Goal: Transaction & Acquisition: Purchase product/service

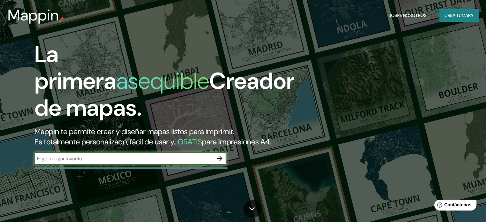
type input "O"
type input "PUERTO [PERSON_NAME]"
click at [221, 161] on icon "button" at bounding box center [219, 158] width 5 height 5
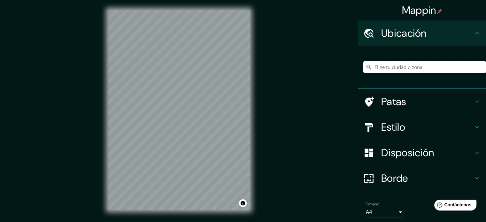
click at [387, 64] on input "Elige tu ciudad o zona" at bounding box center [425, 67] width 123 height 12
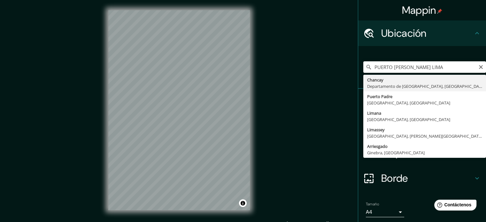
type input "[GEOGRAPHIC_DATA], [GEOGRAPHIC_DATA], [GEOGRAPHIC_DATA]"
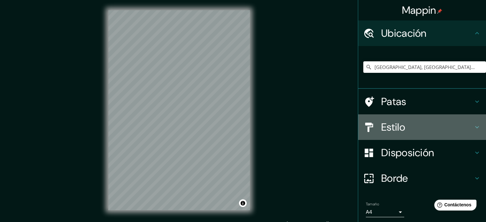
click at [382, 125] on font "Estilo" at bounding box center [394, 127] width 24 height 13
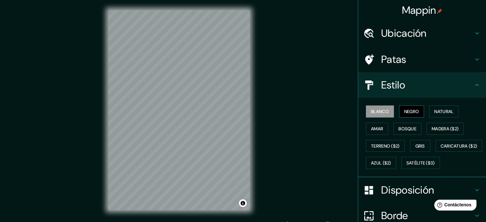
click at [399, 112] on button "Negro" at bounding box center [411, 112] width 25 height 12
click at [446, 114] on font "Natural" at bounding box center [444, 111] width 19 height 8
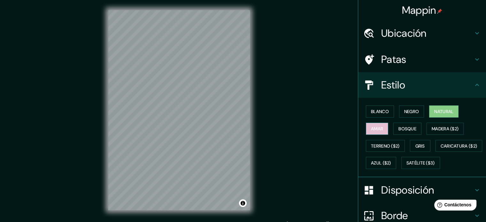
click at [382, 130] on button "Amar" at bounding box center [377, 129] width 22 height 12
click at [421, 143] on font "Gris" at bounding box center [421, 146] width 10 height 6
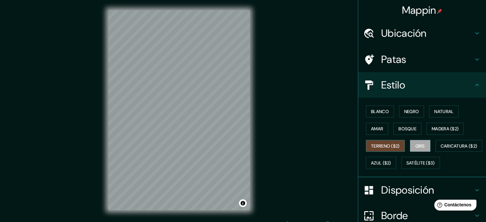
click at [381, 147] on font "Terreno ($2)" at bounding box center [385, 146] width 29 height 6
click at [373, 130] on font "Amar" at bounding box center [377, 129] width 12 height 6
click at [420, 148] on font "Gris" at bounding box center [421, 146] width 10 height 6
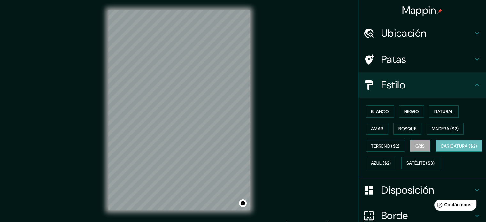
click at [441, 149] on font "Caricatura ($2)" at bounding box center [459, 146] width 37 height 6
click at [378, 132] on font "Amar" at bounding box center [377, 129] width 12 height 8
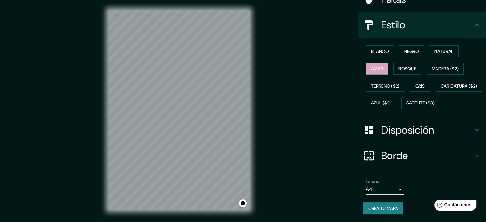
click at [401, 128] on font "Disposición" at bounding box center [408, 129] width 53 height 13
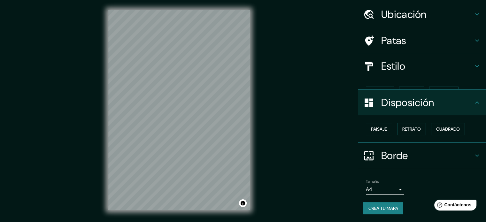
scroll to position [8, 0]
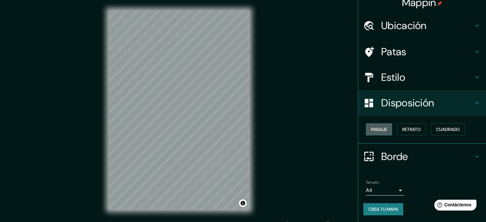
click at [379, 133] on font "Paisaje" at bounding box center [379, 129] width 16 height 8
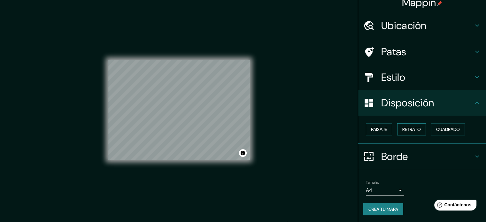
click at [403, 129] on font "Retrato" at bounding box center [412, 130] width 19 height 6
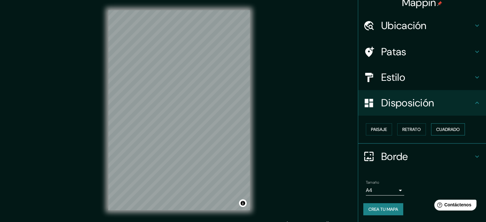
click at [438, 129] on font "Cuadrado" at bounding box center [449, 130] width 24 height 6
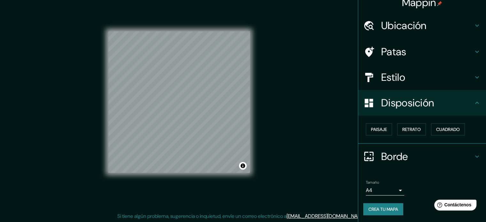
scroll to position [8, 0]
click at [392, 159] on font "Borde" at bounding box center [395, 156] width 27 height 13
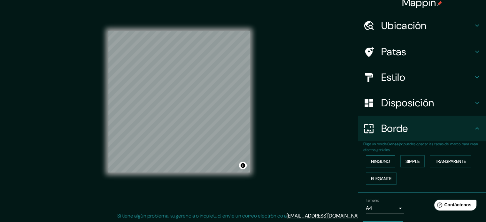
click at [387, 165] on button "Ninguno" at bounding box center [380, 161] width 29 height 12
click at [402, 161] on button "Simple" at bounding box center [413, 161] width 24 height 12
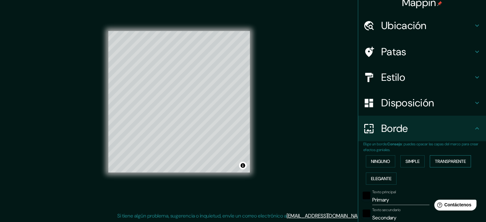
click at [441, 164] on font "Transparente" at bounding box center [450, 161] width 31 height 8
click at [372, 179] on font "Elegante" at bounding box center [381, 179] width 20 height 6
click at [446, 159] on font "Transparente" at bounding box center [450, 162] width 31 height 6
click at [413, 161] on font "Simple" at bounding box center [413, 162] width 14 height 6
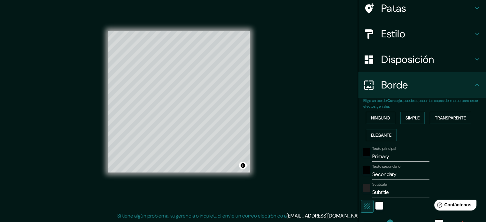
scroll to position [72, 0]
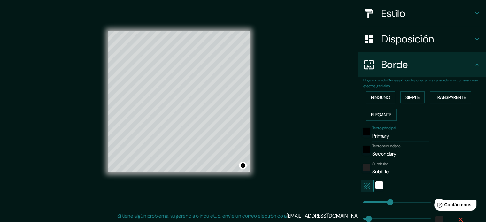
drag, startPoint x: 392, startPoint y: 137, endPoint x: 346, endPoint y: 145, distance: 47.1
click at [346, 145] on div "Mappin Ubicación [GEOGRAPHIC_DATA], [GEOGRAPHIC_DATA], [GEOGRAPHIC_DATA] Patas …" at bounding box center [243, 107] width 486 height 231
type input "177"
type input "35"
type input "P"
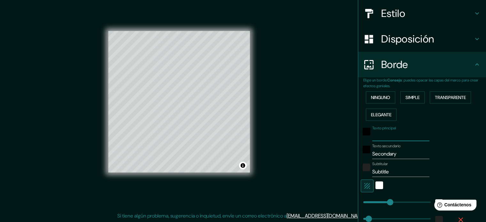
type input "177"
type input "35"
type input "PU"
type input "177"
type input "35"
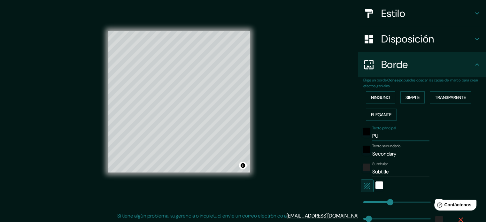
type input "PUE"
type input "177"
type input "35"
type input "PUER"
type input "177"
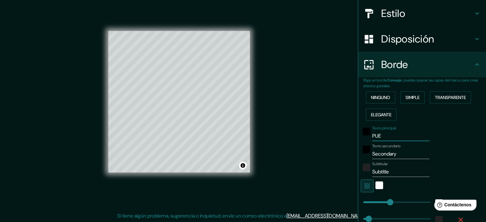
type input "35"
type input "PUERT"
type input "177"
type input "35"
type input "PUERTO"
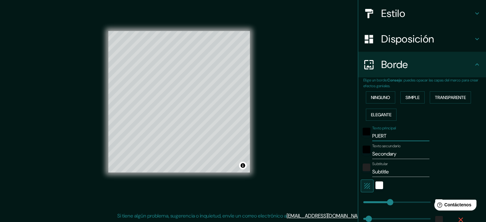
type input "177"
type input "35"
type input "PUERTO"
click at [403, 153] on input "Secondary" at bounding box center [401, 154] width 57 height 10
type input "Secondar"
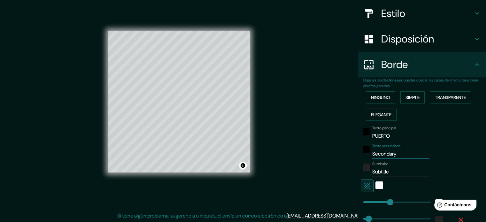
type input "177"
type input "35"
type input "Second"
type input "177"
type input "35"
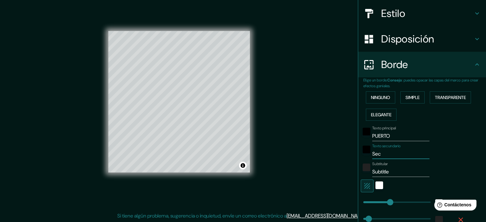
type input "Se"
type input "177"
type input "35"
type input "S"
type input "177"
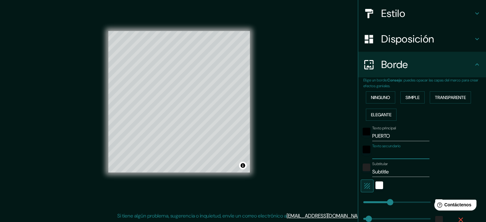
type input "35"
type input "D"
type input "177"
type input "35"
type input "DE"
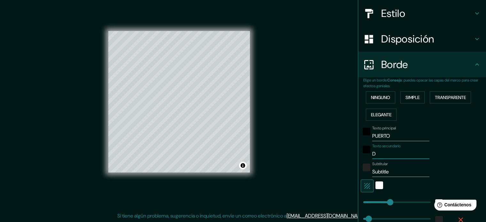
type input "177"
type input "35"
type input "DE"
click at [404, 172] on input "Subtitle" at bounding box center [401, 172] width 57 height 10
type input "Subtitl"
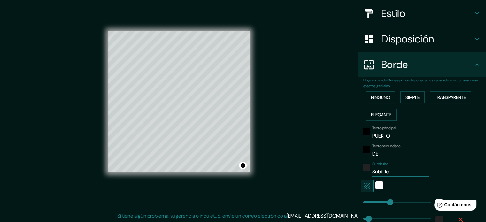
type input "177"
type input "35"
type input "Subtit"
type input "177"
type input "35"
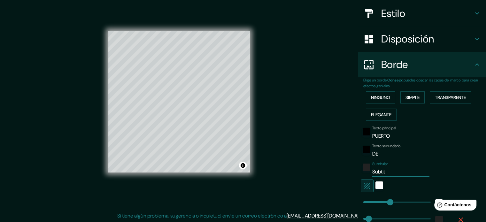
type input "Subti"
type input "177"
type input "35"
type input "Subt"
type input "177"
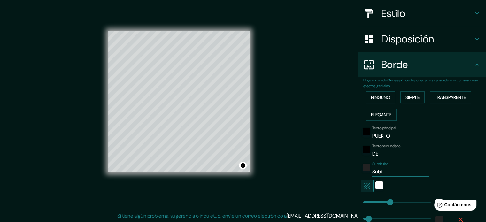
type input "35"
type input "Sub"
type input "177"
type input "35"
type input "Su"
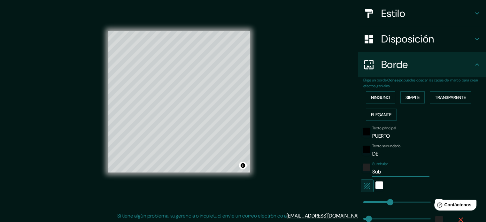
type input "177"
type input "35"
type input "S"
type input "177"
type input "35"
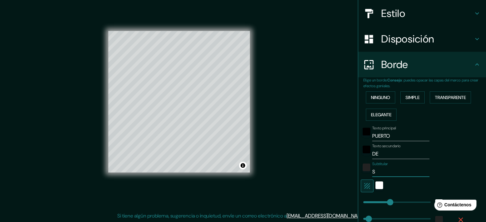
type input "177"
type input "35"
type input "c"
type input "177"
type input "35"
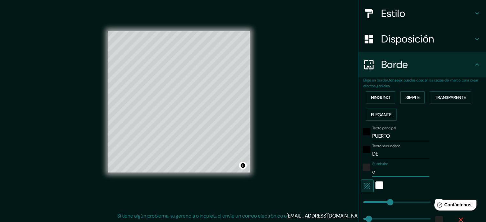
type input "ch"
type input "177"
type input "35"
type input "cha"
type input "177"
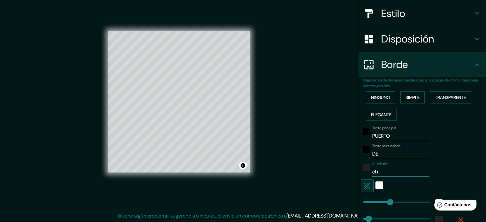
type input "35"
type input "chan"
type input "177"
type input "35"
type input "chanc"
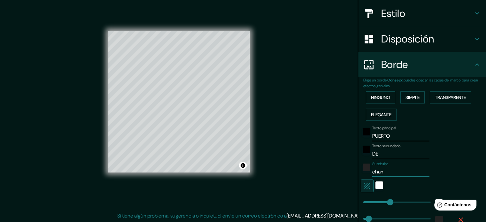
type input "177"
type input "35"
type input "chanca"
type input "177"
type input "35"
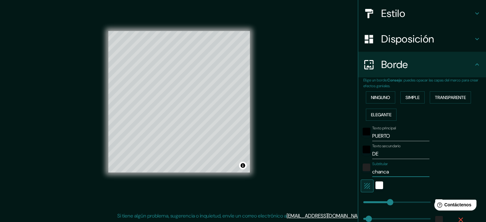
type input "chancay"
type input "177"
type input "35"
type input "chancay"
click at [387, 154] on input "DE" at bounding box center [401, 154] width 57 height 10
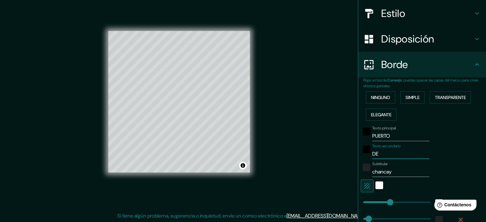
type input "D"
type input "177"
type input "35"
type input "177"
type input "35"
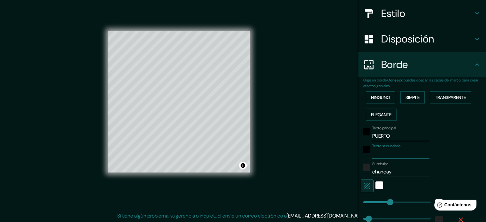
type input "d"
type input "177"
type input "35"
type input "de"
type input "177"
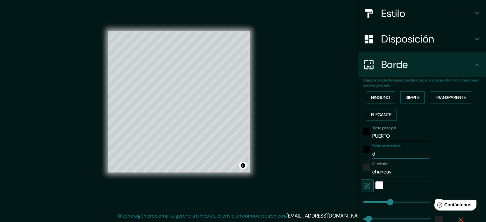
type input "35"
click at [392, 157] on input "de" at bounding box center [401, 154] width 57 height 10
type input "de"
click at [438, 156] on div "Texto secundario de" at bounding box center [413, 151] width 105 height 15
click at [412, 169] on input "chancay" at bounding box center [401, 172] width 57 height 10
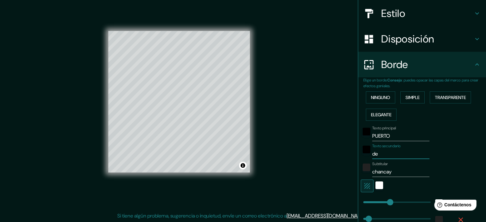
click at [381, 156] on input "de" at bounding box center [401, 154] width 57 height 10
drag, startPoint x: 381, startPoint y: 156, endPoint x: 362, endPoint y: 158, distance: 19.0
click at [364, 158] on div "Texto principal PUERTO Texto secundario de Subtitular chancay Añadir capa de ma…" at bounding box center [415, 181] width 102 height 117
type input "177"
type input "35"
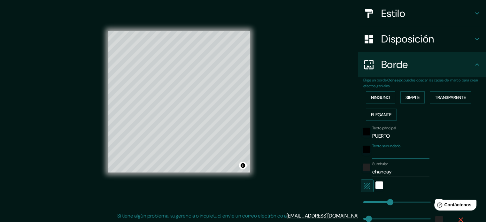
type input "d"
type input "177"
type input "35"
type input "de"
type input "177"
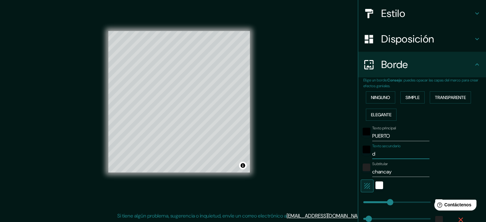
type input "35"
type input "d"
type input "177"
type input "35"
type input "177"
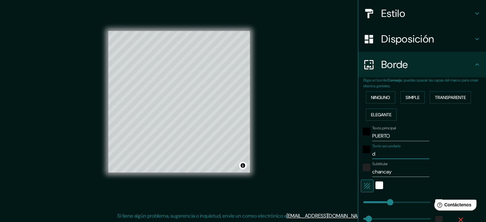
type input "35"
type input "d"
type input "177"
type input "35"
type input "de"
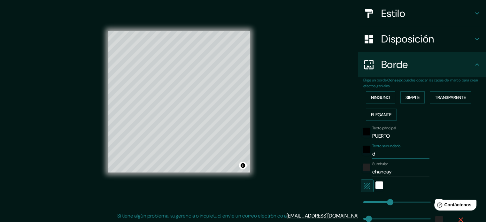
type input "177"
type input "35"
click at [393, 173] on input "chancay" at bounding box center [401, 172] width 57 height 10
drag, startPoint x: 393, startPoint y: 173, endPoint x: 343, endPoint y: 171, distance: 50.2
click at [342, 177] on div "Mappin Ubicación [GEOGRAPHIC_DATA], [GEOGRAPHIC_DATA], [GEOGRAPHIC_DATA] Patas …" at bounding box center [243, 107] width 486 height 231
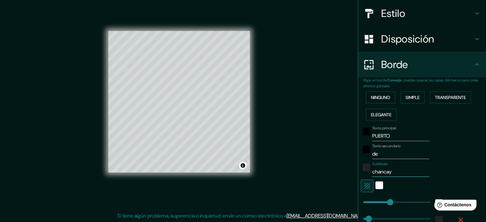
type input "177"
type input "35"
type input "C"
type input "177"
type input "35"
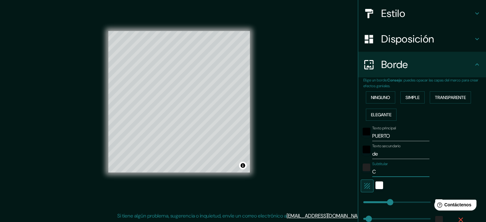
type input "CA"
type input "177"
type input "35"
type input "C"
type input "177"
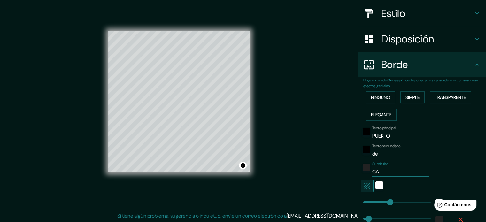
type input "35"
type input "CH"
type input "177"
type input "35"
type input "CHA"
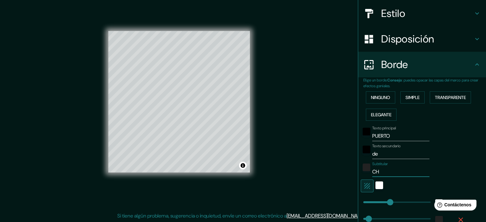
type input "177"
type input "35"
type input "CHAN"
type input "177"
type input "35"
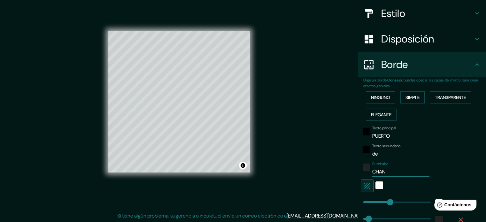
type input "CHANC"
type input "177"
type input "35"
type input "CHANCA"
type input "177"
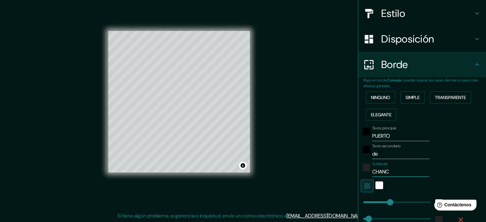
type input "35"
type input "CHANCAY"
type input "177"
type input "35"
type input "CHANCAY"
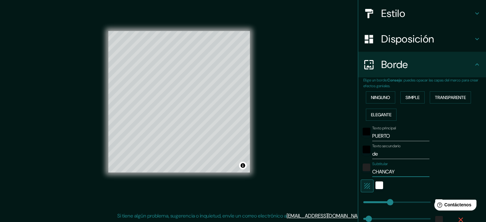
type input "177"
type input "35"
type input "CHANCAY"
click at [453, 147] on div "Texto secundario de" at bounding box center [413, 151] width 105 height 15
click at [201, 45] on div at bounding box center [200, 45] width 5 height 5
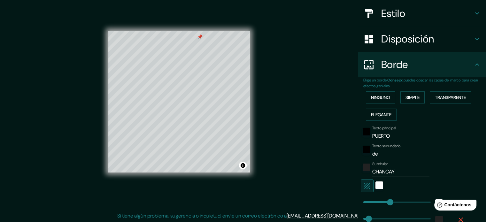
click at [201, 36] on div at bounding box center [200, 36] width 5 height 5
click at [376, 99] on font "Ninguno" at bounding box center [380, 98] width 19 height 6
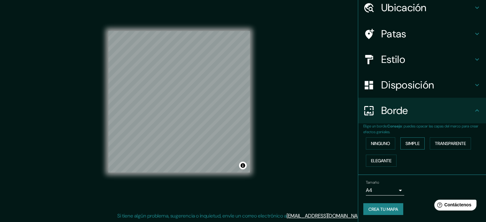
click at [411, 144] on font "Simple" at bounding box center [413, 144] width 14 height 6
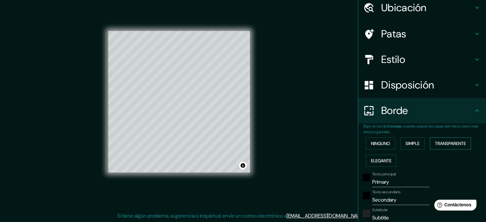
click at [435, 142] on font "Transparente" at bounding box center [450, 144] width 31 height 6
click at [385, 162] on font "Elegante" at bounding box center [381, 161] width 20 height 6
click at [408, 145] on font "Simple" at bounding box center [413, 144] width 14 height 6
click at [185, 146] on div at bounding box center [185, 145] width 5 height 5
drag, startPoint x: 389, startPoint y: 182, endPoint x: 343, endPoint y: 184, distance: 45.8
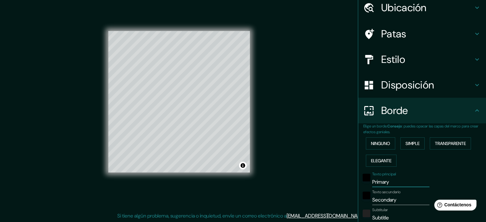
click at [343, 184] on div "Mappin Ubicación [GEOGRAPHIC_DATA], [GEOGRAPHIC_DATA], [GEOGRAPHIC_DATA] Patas …" at bounding box center [243, 107] width 486 height 231
type input "177"
type input "35"
drag, startPoint x: 398, startPoint y: 201, endPoint x: 350, endPoint y: 198, distance: 48.4
click at [350, 199] on div "Mappin Ubicación [GEOGRAPHIC_DATA], [GEOGRAPHIC_DATA], [GEOGRAPHIC_DATA] Patas …" at bounding box center [243, 107] width 486 height 231
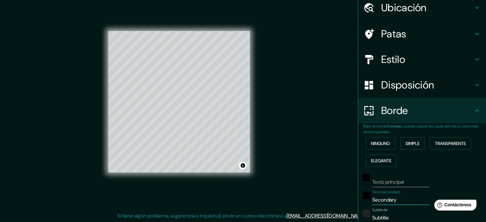
type input "177"
type input "35"
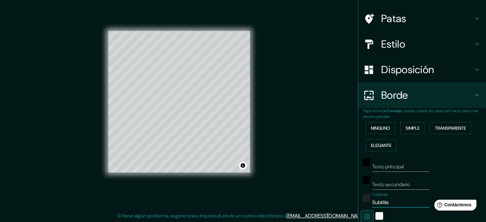
scroll to position [41, 0]
drag, startPoint x: 391, startPoint y: 218, endPoint x: 361, endPoint y: 211, distance: 31.6
click at [364, 216] on div "Texto principal Texto secundario Subtitular Subtitle Añadir capa de marco" at bounding box center [415, 212] width 102 height 117
type input "177"
type input "35"
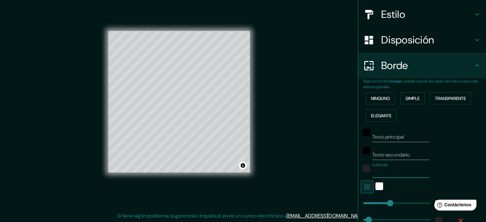
scroll to position [73, 0]
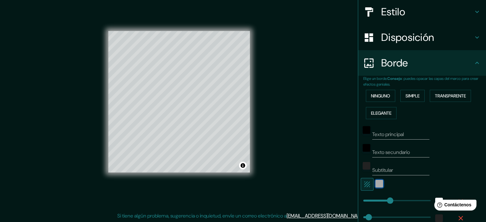
click at [376, 181] on div "blanco" at bounding box center [380, 184] width 8 height 8
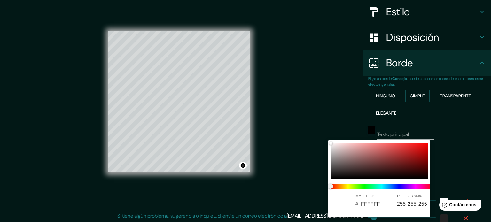
click at [457, 182] on div at bounding box center [245, 111] width 491 height 222
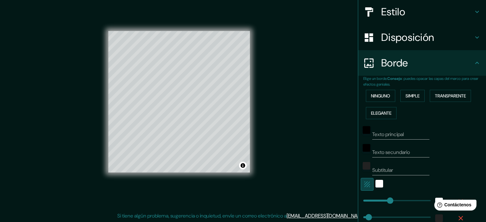
click at [365, 185] on icon "button" at bounding box center [368, 185] width 6 height 6
type input "177"
type input "35"
click at [372, 97] on font "Ninguno" at bounding box center [380, 96] width 19 height 6
